Goal: Information Seeking & Learning: Learn about a topic

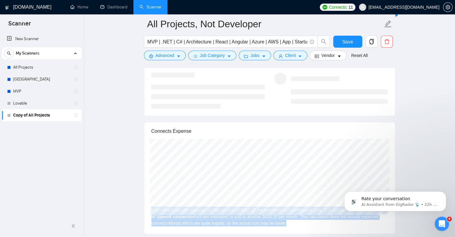
scroll to position [1, 0]
click at [379, 197] on p "Rate your conversation" at bounding box center [399, 199] width 77 height 6
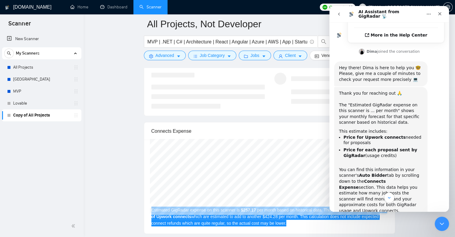
scroll to position [180, 0]
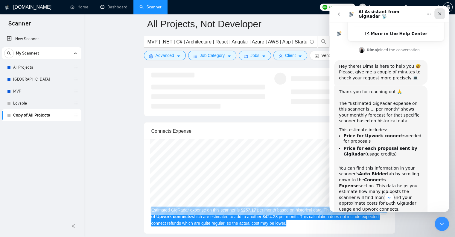
click at [439, 13] on icon "Close" at bounding box center [439, 13] width 3 height 3
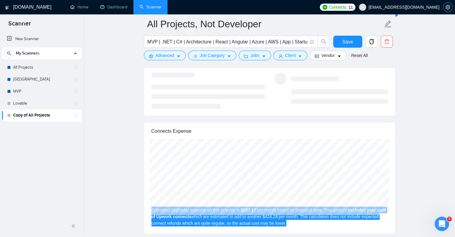
click at [446, 7] on icon "setting" at bounding box center [447, 7] width 5 height 5
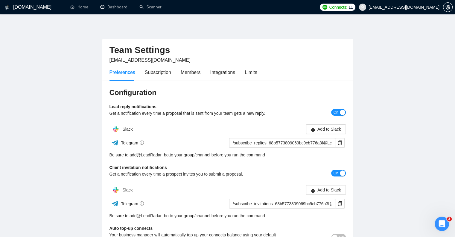
click at [420, 7] on span "[EMAIL_ADDRESS][DOMAIN_NAME]" at bounding box center [404, 7] width 71 height 0
click at [41, 8] on div "[DOMAIN_NAME]" at bounding box center [29, 7] width 49 height 14
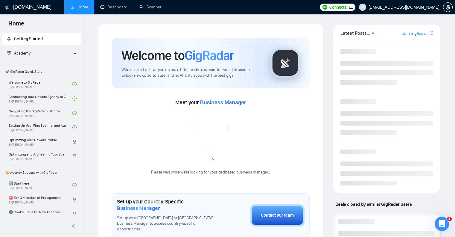
click at [24, 6] on h1 "[DOMAIN_NAME]" at bounding box center [32, 7] width 38 height 14
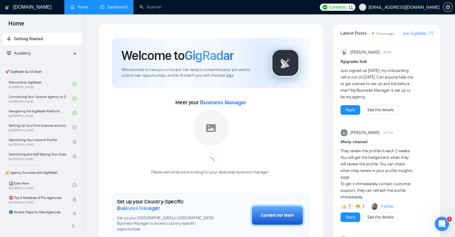
click at [109, 6] on link "Dashboard" at bounding box center [113, 6] width 27 height 5
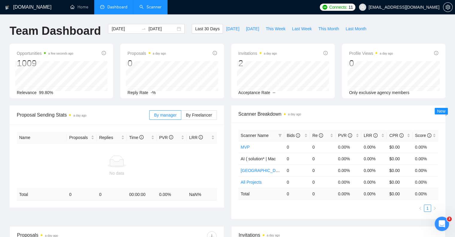
click at [150, 7] on link "Scanner" at bounding box center [150, 6] width 22 height 5
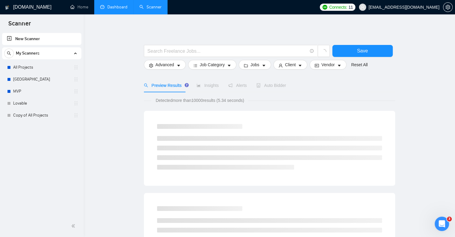
click at [347, 4] on span "Connects:" at bounding box center [338, 7] width 18 height 7
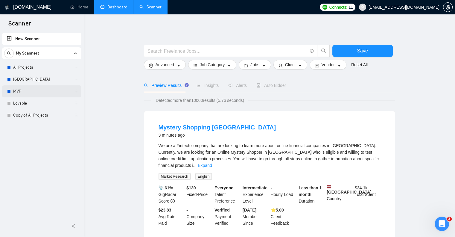
click at [24, 93] on link "MVP" at bounding box center [41, 91] width 57 height 12
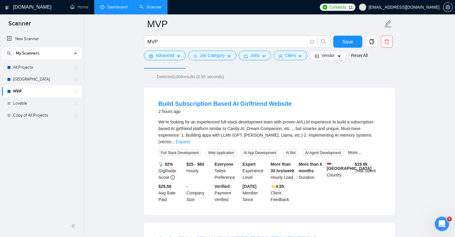
scroll to position [38, 0]
click at [190, 139] on link "Expand" at bounding box center [183, 141] width 14 height 5
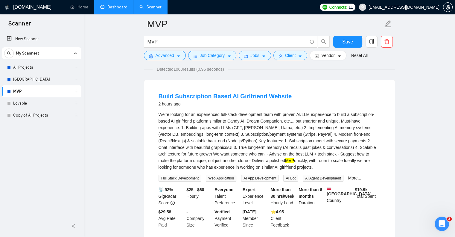
scroll to position [45, 0]
click at [237, 98] on link "Build Subscription Based AI Girlfriend Website" at bounding box center [225, 96] width 133 height 7
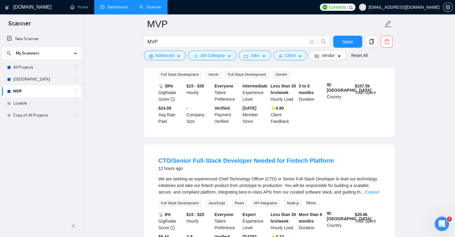
scroll to position [420, 0]
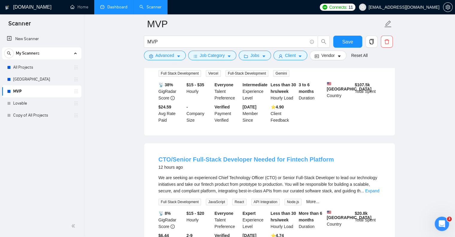
click at [254, 156] on link "CTO/Senior Full-Stack Developer Needed for Fintech Platform" at bounding box center [246, 159] width 175 height 7
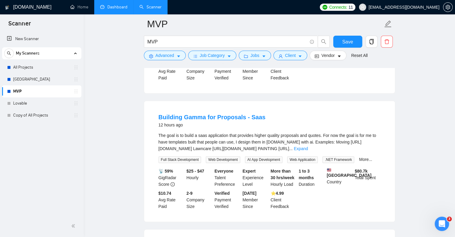
scroll to position [591, 0]
click at [217, 113] on link "Building Gamma for Proposals - Saas" at bounding box center [212, 116] width 107 height 7
